Goal: Task Accomplishment & Management: Manage account settings

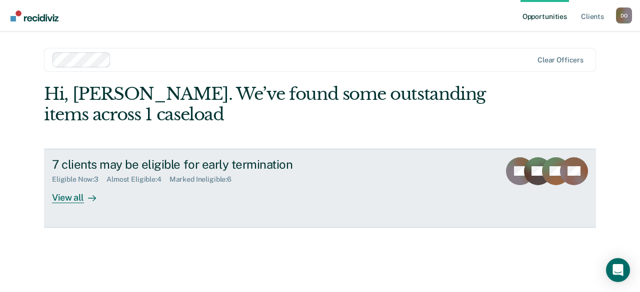
click at [61, 194] on div "View all" at bounding box center [80, 193] width 56 height 19
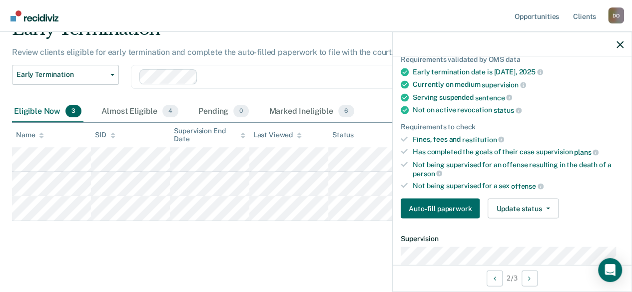
scroll to position [150, 0]
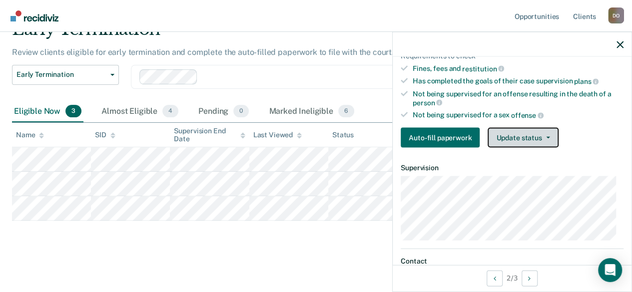
click at [515, 133] on button "Update status" at bounding box center [523, 138] width 70 height 20
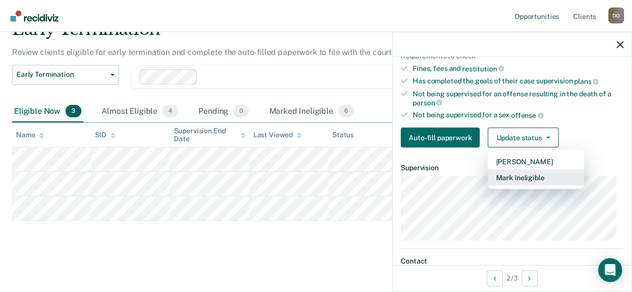
click at [517, 172] on button "Mark Ineligible" at bounding box center [536, 178] width 96 height 16
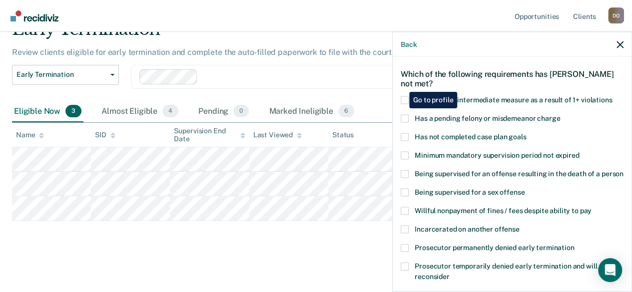
scroll to position [50, 0]
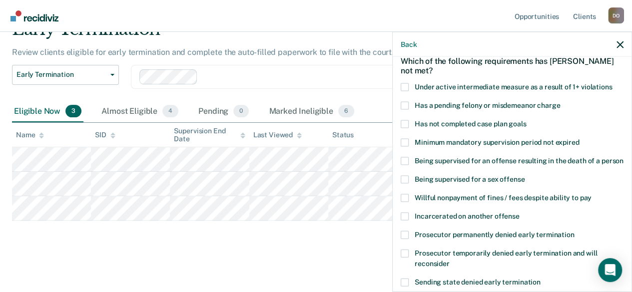
click at [404, 202] on span at bounding box center [405, 198] width 8 height 8
click at [592, 194] on input "Willful nonpayment of fines / fees despite ability to pay" at bounding box center [592, 194] width 0 height 0
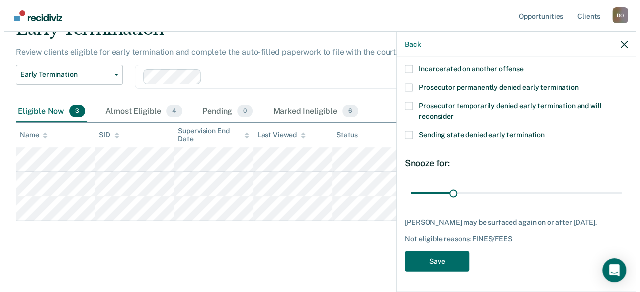
scroll to position [214, 0]
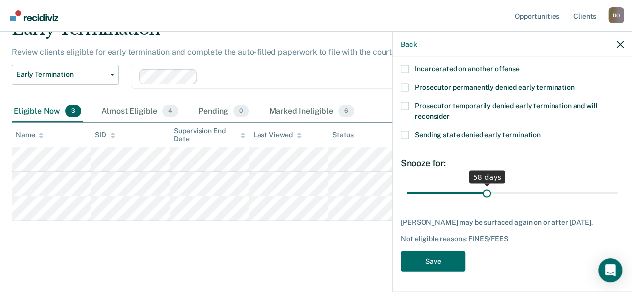
drag, startPoint x: 451, startPoint y: 185, endPoint x: 484, endPoint y: 180, distance: 32.9
type input "58"
click at [484, 184] on input "range" at bounding box center [512, 192] width 211 height 17
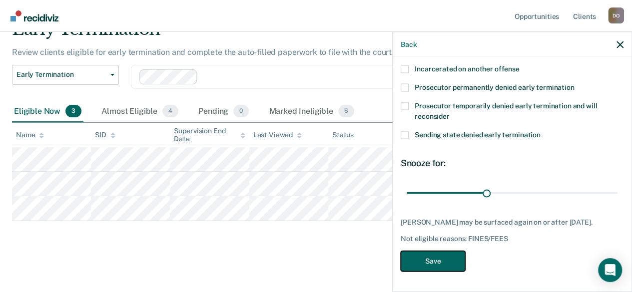
click at [449, 261] on button "Save" at bounding box center [433, 261] width 64 height 20
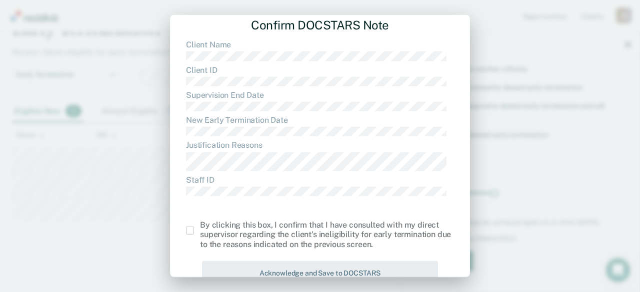
scroll to position [59, 0]
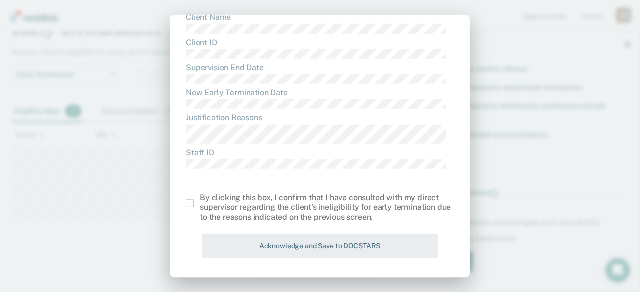
click at [188, 205] on span at bounding box center [190, 203] width 8 height 8
click at [200, 199] on input "checkbox" at bounding box center [200, 199] width 0 height 0
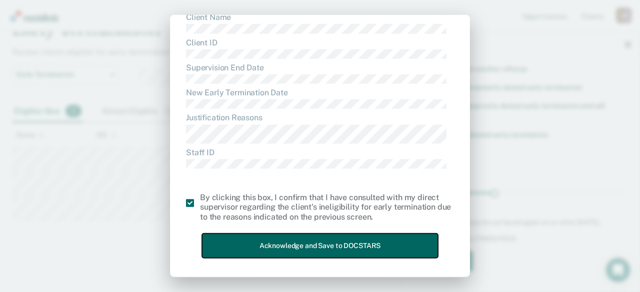
click at [274, 251] on button "Acknowledge and Save to DOCSTARS" at bounding box center [320, 246] width 236 height 24
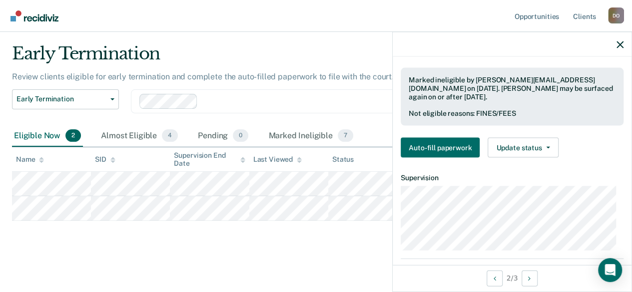
scroll to position [140, 0]
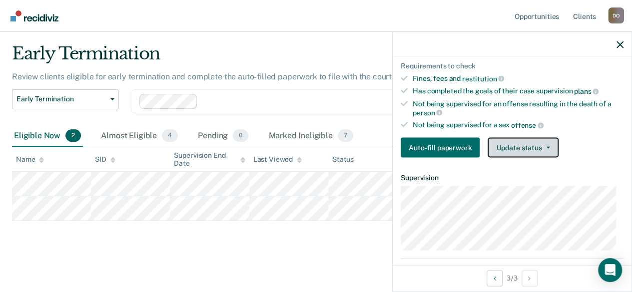
click at [518, 141] on button "Update status" at bounding box center [523, 148] width 70 height 20
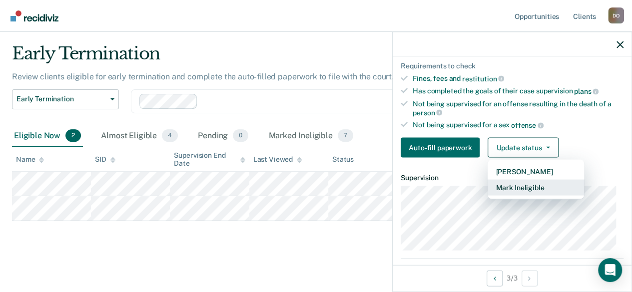
click at [517, 185] on button "Mark Ineligible" at bounding box center [536, 188] width 96 height 16
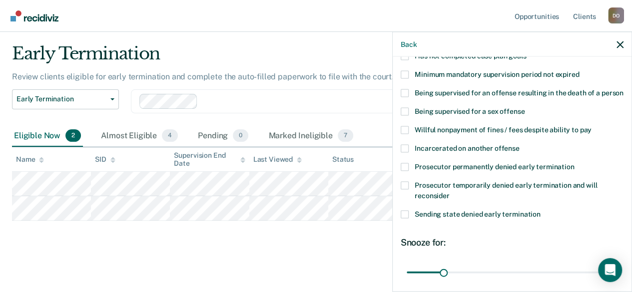
scroll to position [114, 0]
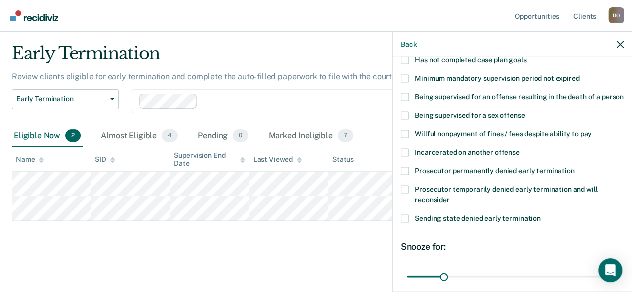
click at [405, 175] on span at bounding box center [405, 171] width 8 height 8
click at [574, 167] on input "Prosecutor permanently denied early termination" at bounding box center [574, 167] width 0 height 0
click at [405, 175] on span at bounding box center [405, 171] width 8 height 8
click at [574, 167] on input "Prosecutor permanently denied early termination" at bounding box center [574, 167] width 0 height 0
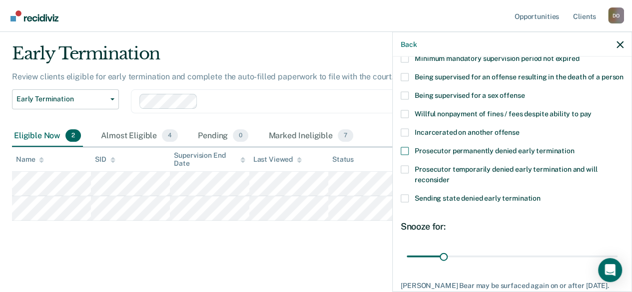
scroll to position [150, 0]
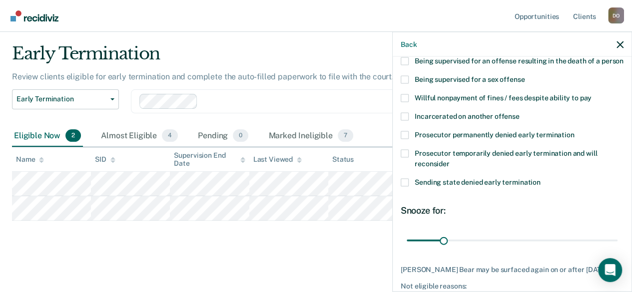
click at [405, 139] on span at bounding box center [405, 135] width 8 height 8
click at [574, 131] on input "Prosecutor permanently denied early termination" at bounding box center [574, 131] width 0 height 0
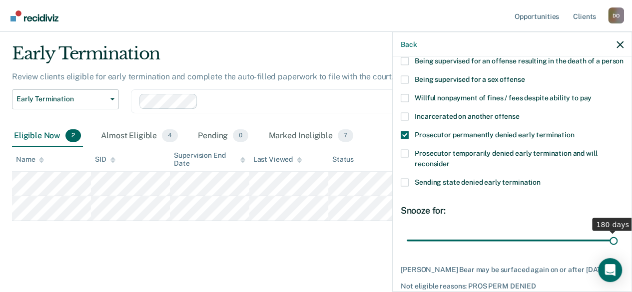
drag, startPoint x: 443, startPoint y: 250, endPoint x: 639, endPoint y: 249, distance: 195.9
type input "180"
click at [618, 249] on input "range" at bounding box center [512, 240] width 211 height 17
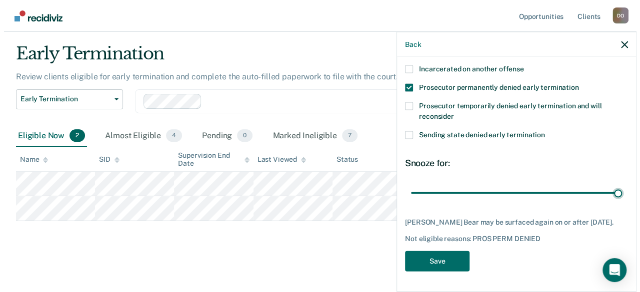
scroll to position [214, 0]
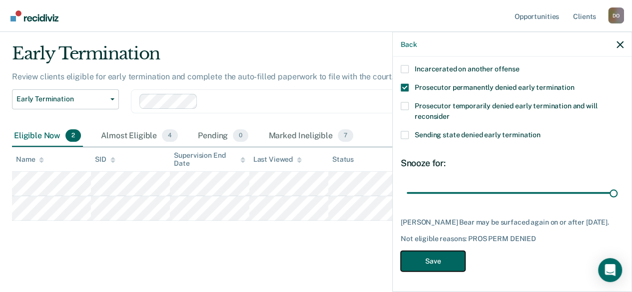
click at [430, 260] on button "Save" at bounding box center [433, 261] width 64 height 20
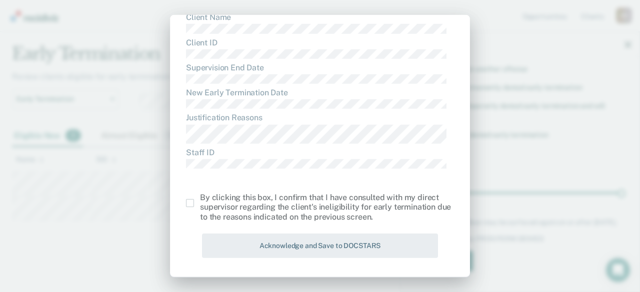
scroll to position [59, 0]
click at [190, 206] on span at bounding box center [190, 203] width 8 height 8
click at [200, 199] on input "checkbox" at bounding box center [200, 199] width 0 height 0
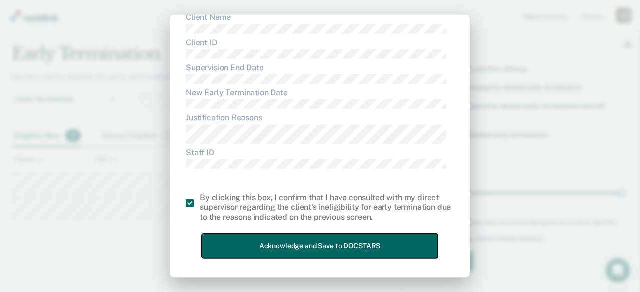
click at [421, 244] on button "Acknowledge and Save to DOCSTARS" at bounding box center [320, 246] width 236 height 24
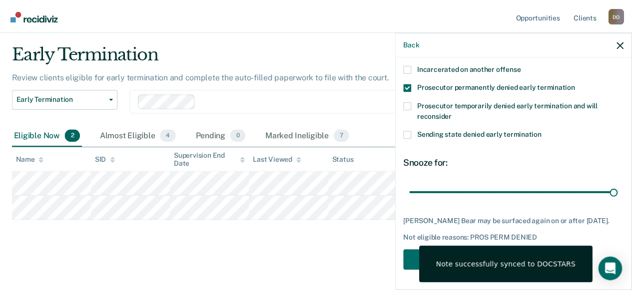
scroll to position [1, 0]
